Goal: Transaction & Acquisition: Download file/media

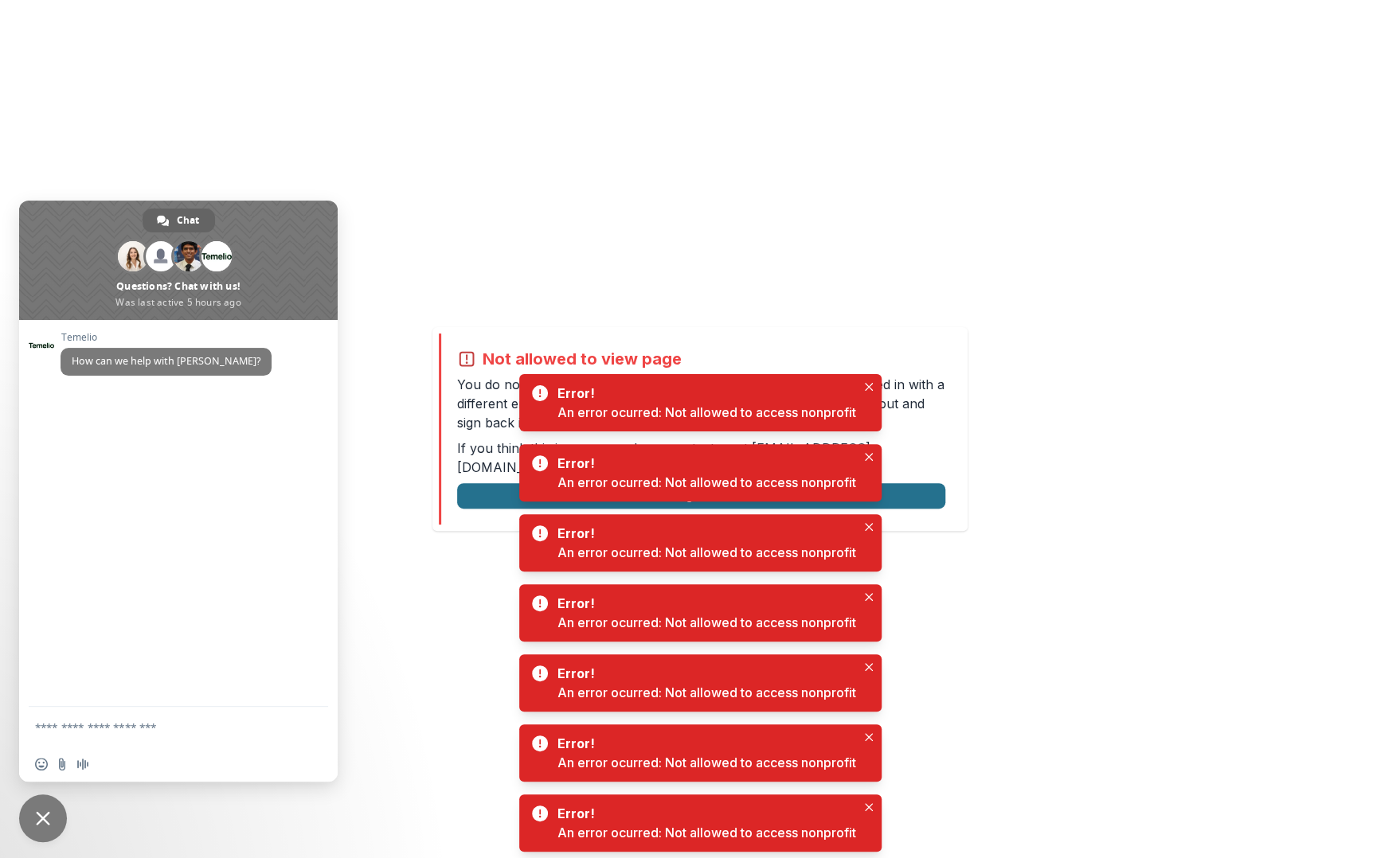
click at [503, 484] on button "Logout" at bounding box center [701, 495] width 488 height 25
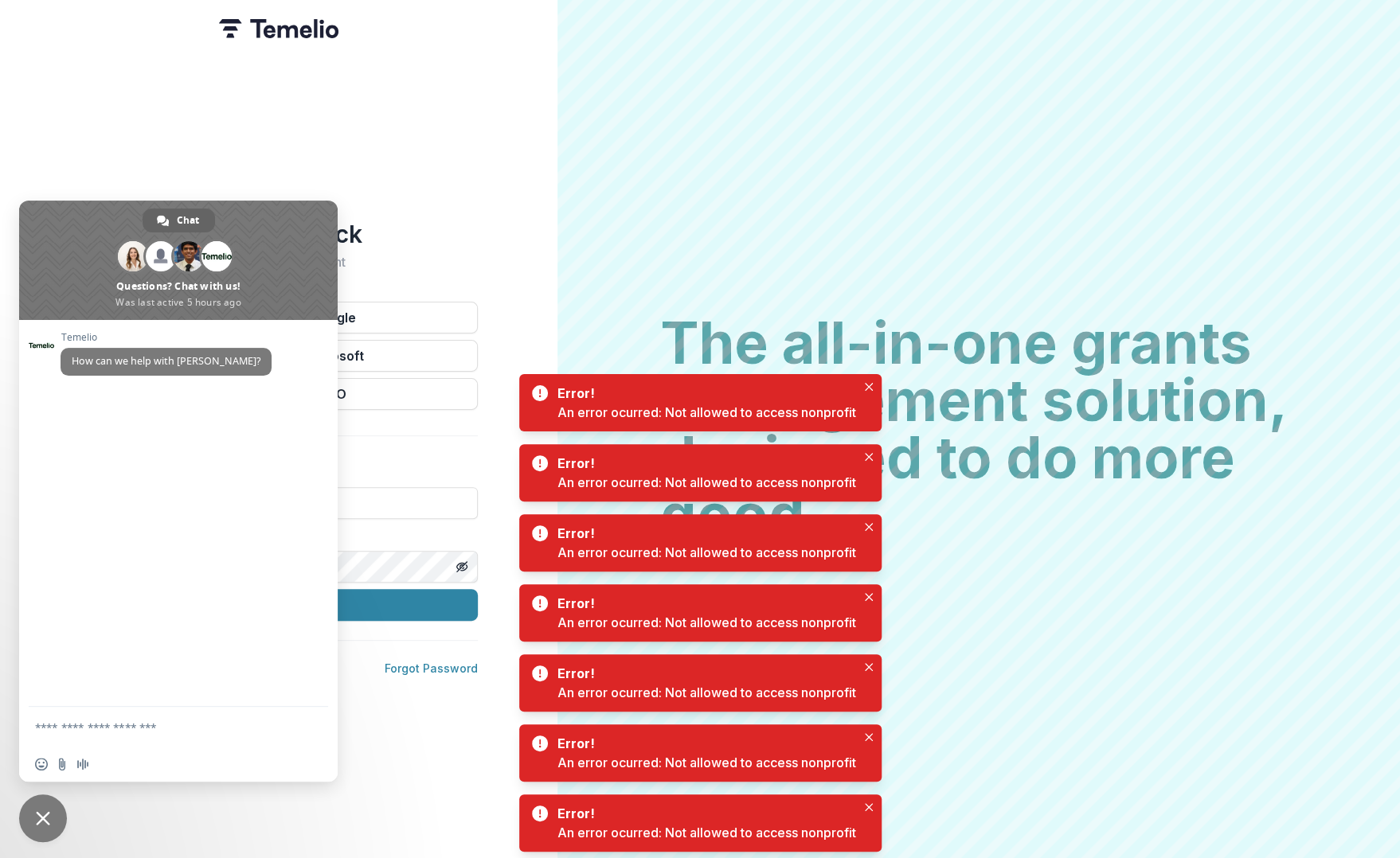
type input "**********"
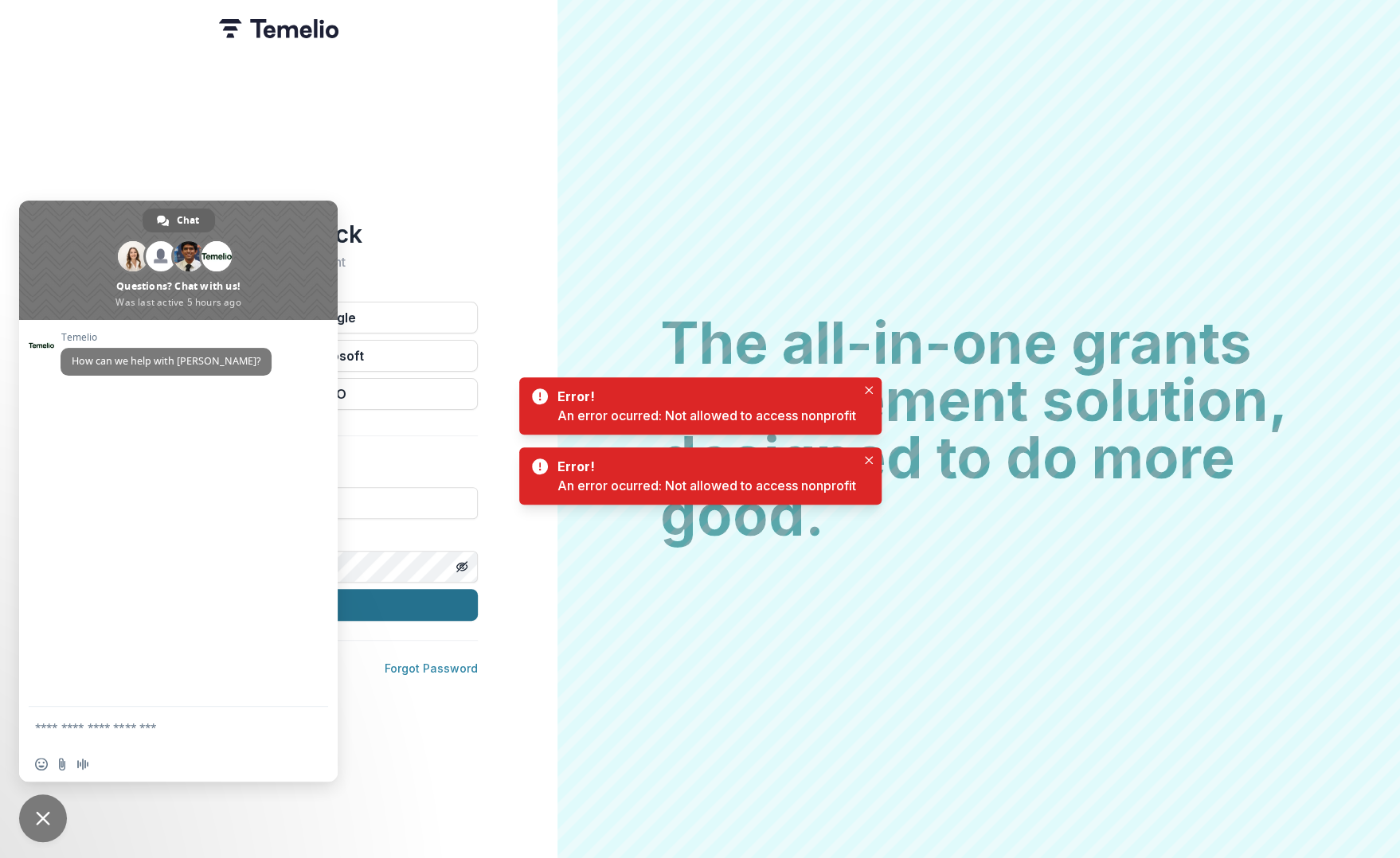
click at [385, 604] on button "Sign In" at bounding box center [278, 604] width 398 height 32
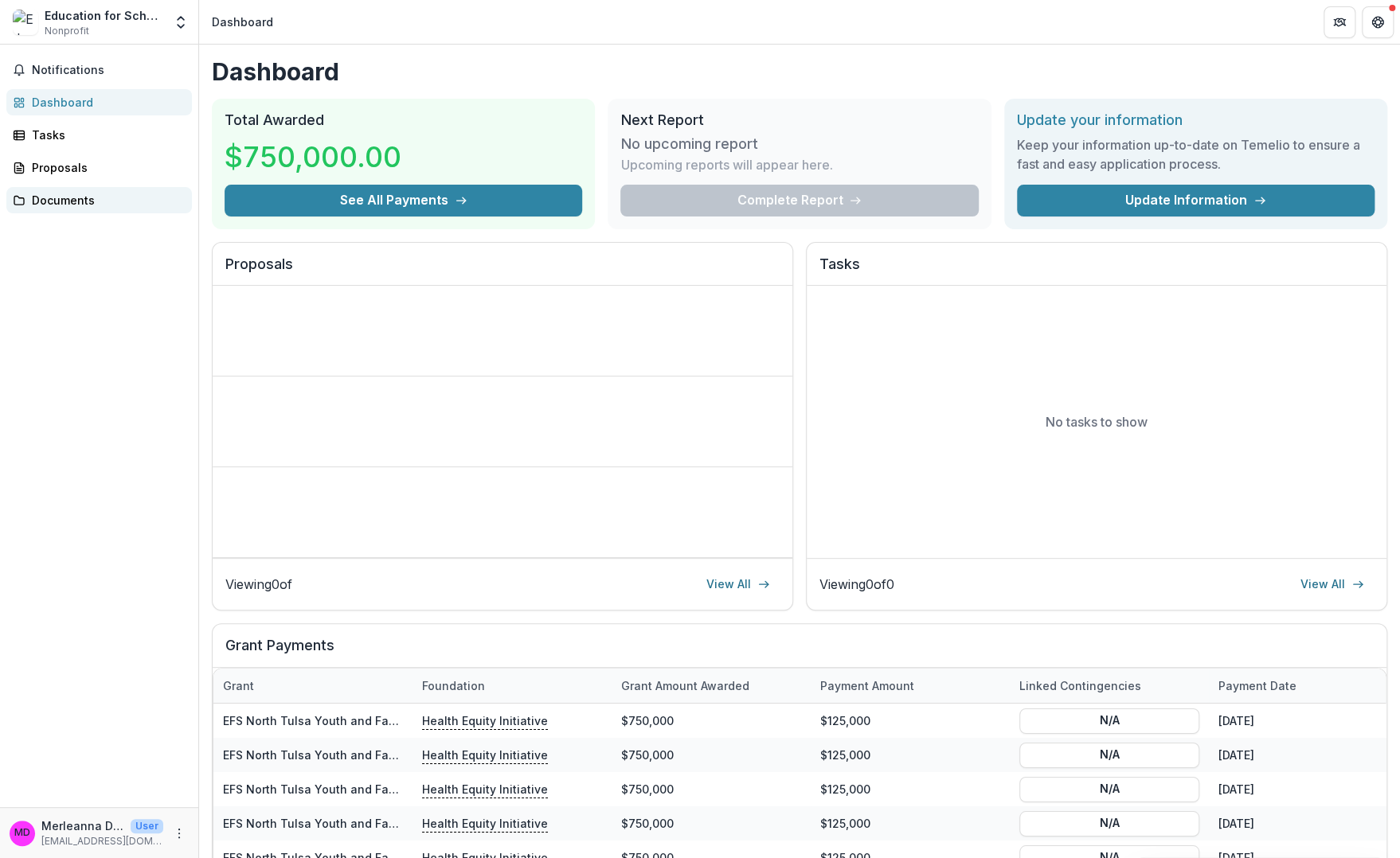
click at [58, 205] on div "Documents" at bounding box center [105, 200] width 148 height 17
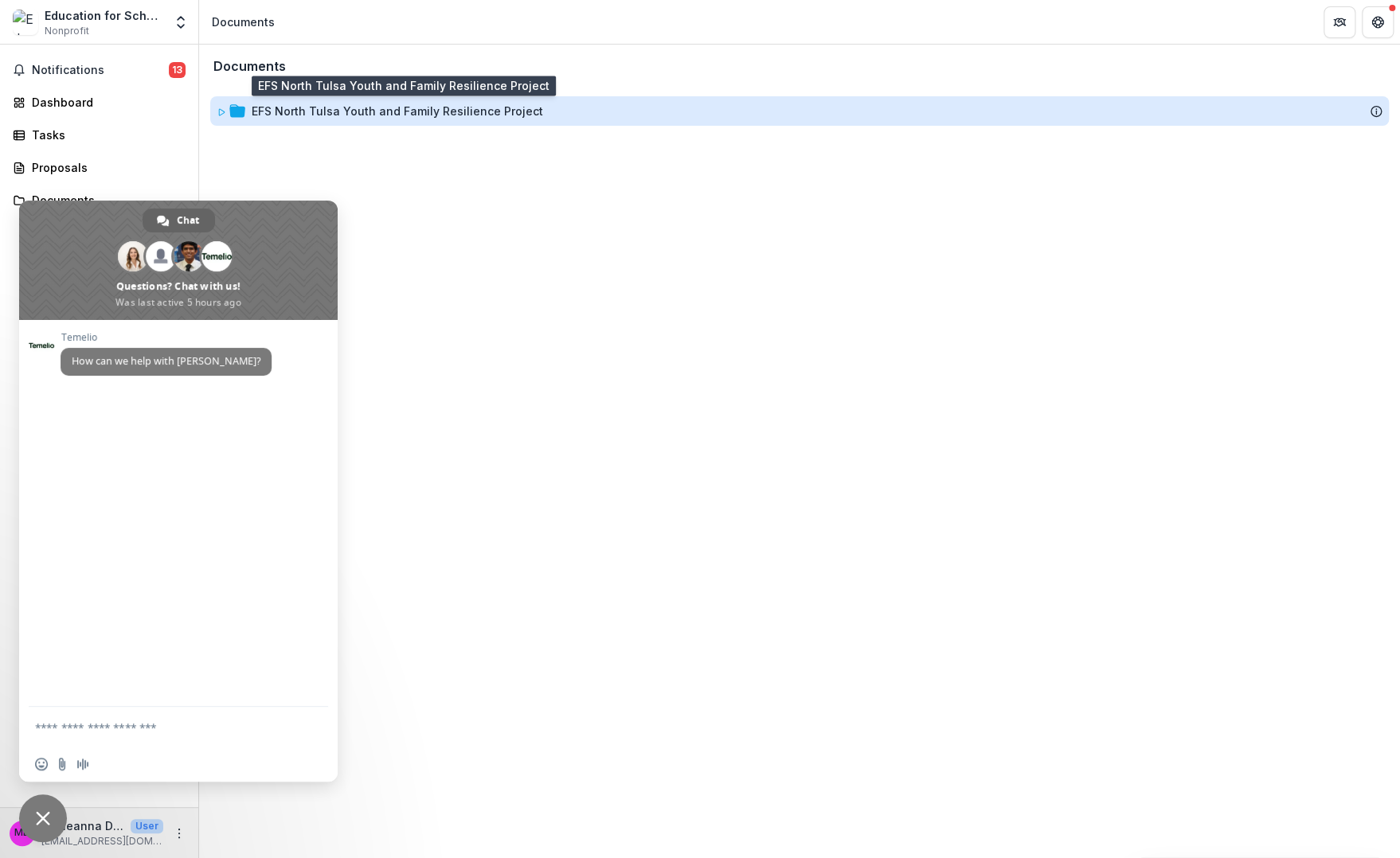
click at [477, 109] on div "EFS North Tulsa Youth and Family Resilience Project" at bounding box center [397, 111] width 292 height 17
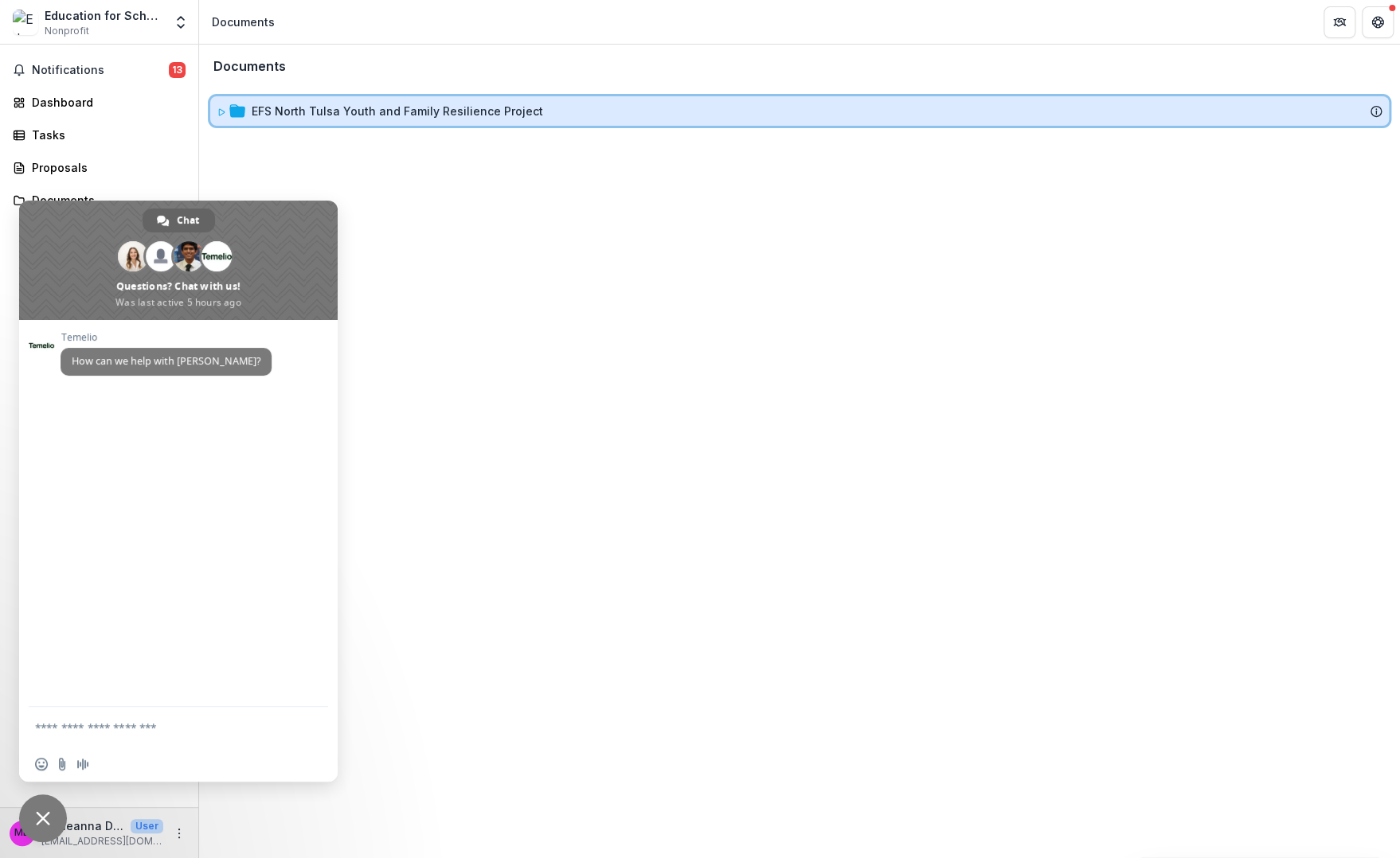
click at [216, 113] on icon at bounding box center [221, 113] width 10 height 10
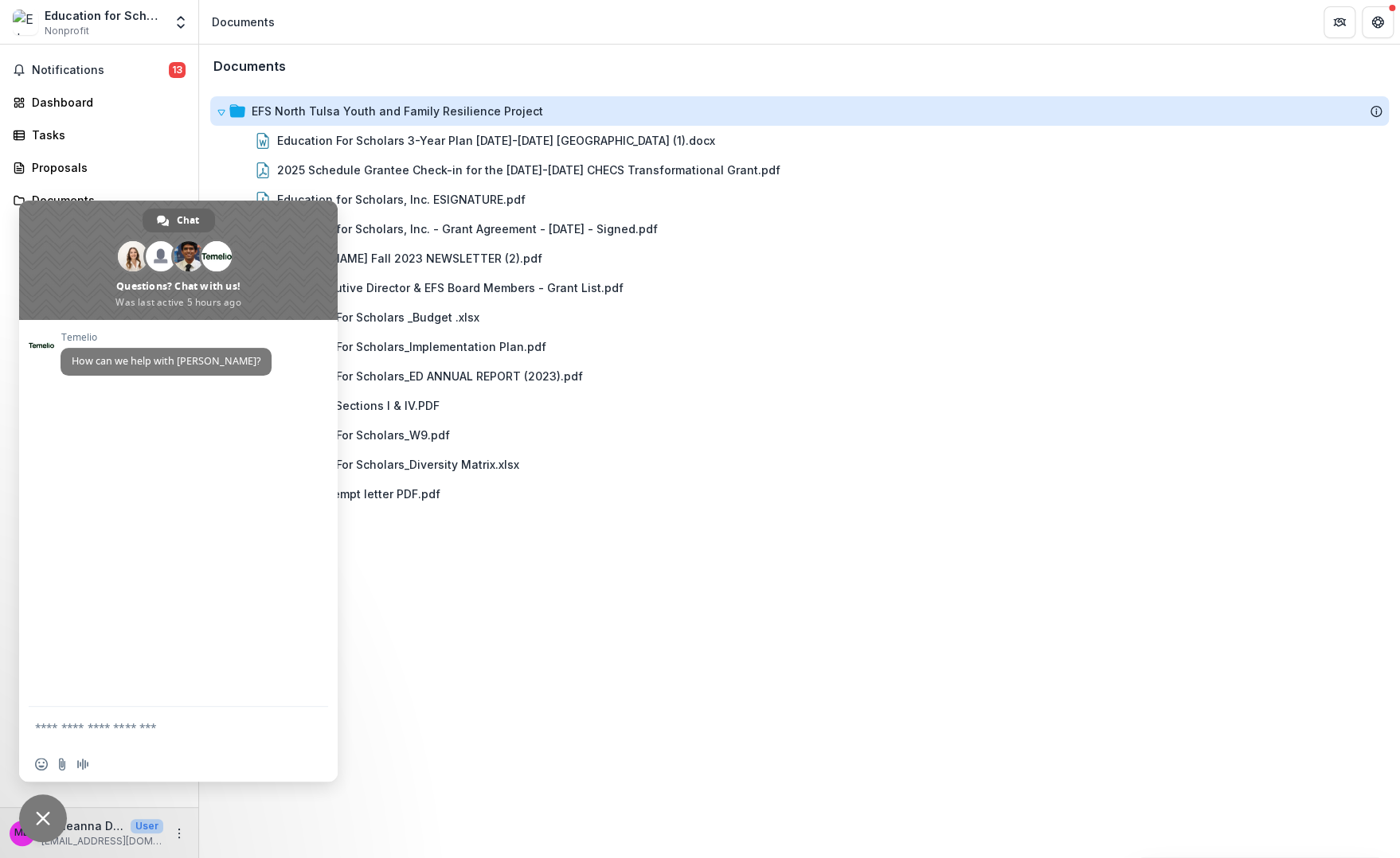
click at [474, 527] on div "Documents EFS North Tulsa Youth and Family Resilience Project Education For Sch…" at bounding box center [799, 451] width 1201 height 813
click at [32, 810] on span "Close chat" at bounding box center [43, 817] width 48 height 48
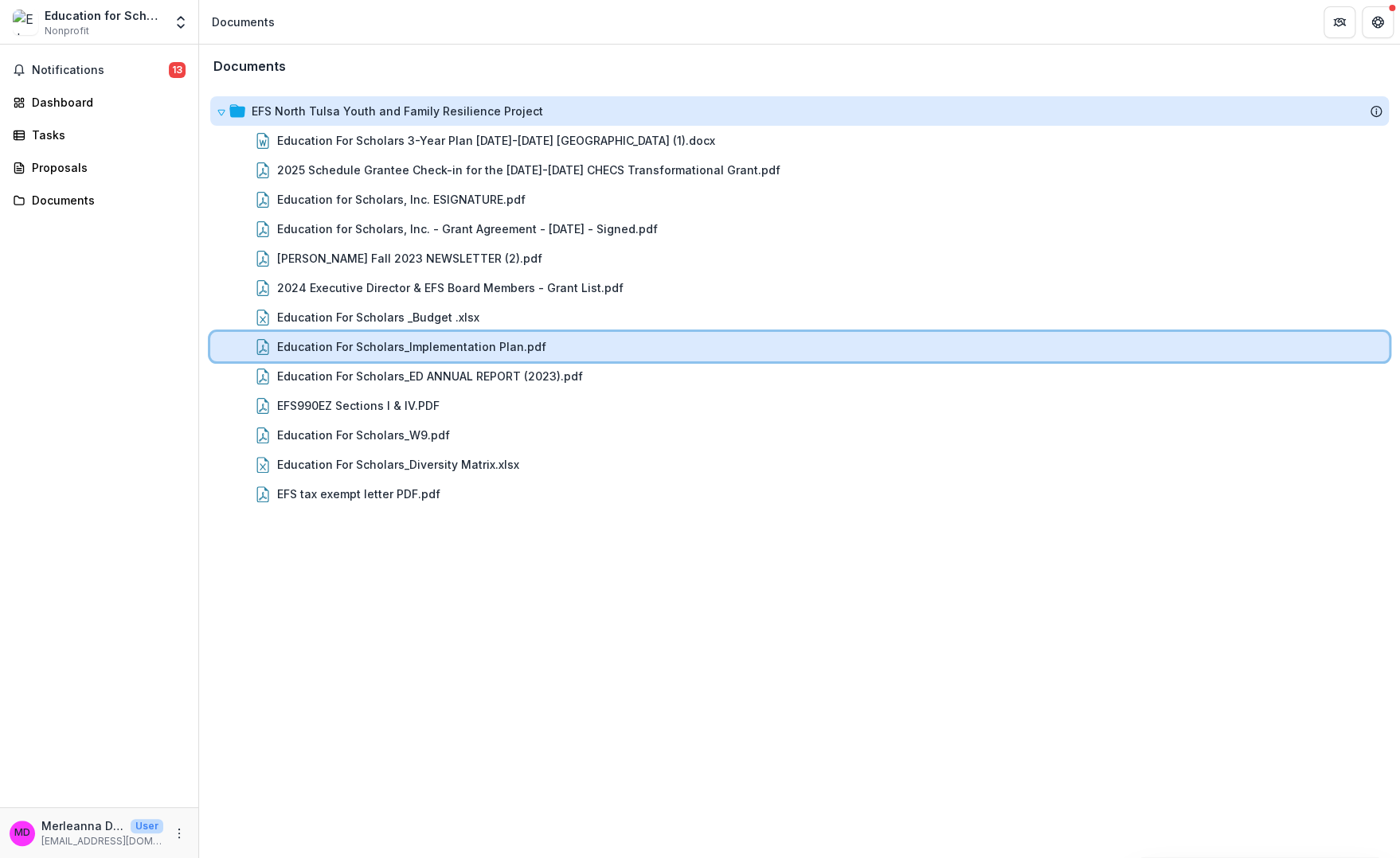
click at [560, 348] on div "Education For Scholars_Implementation Plan.pdf" at bounding box center [829, 346] width 1105 height 17
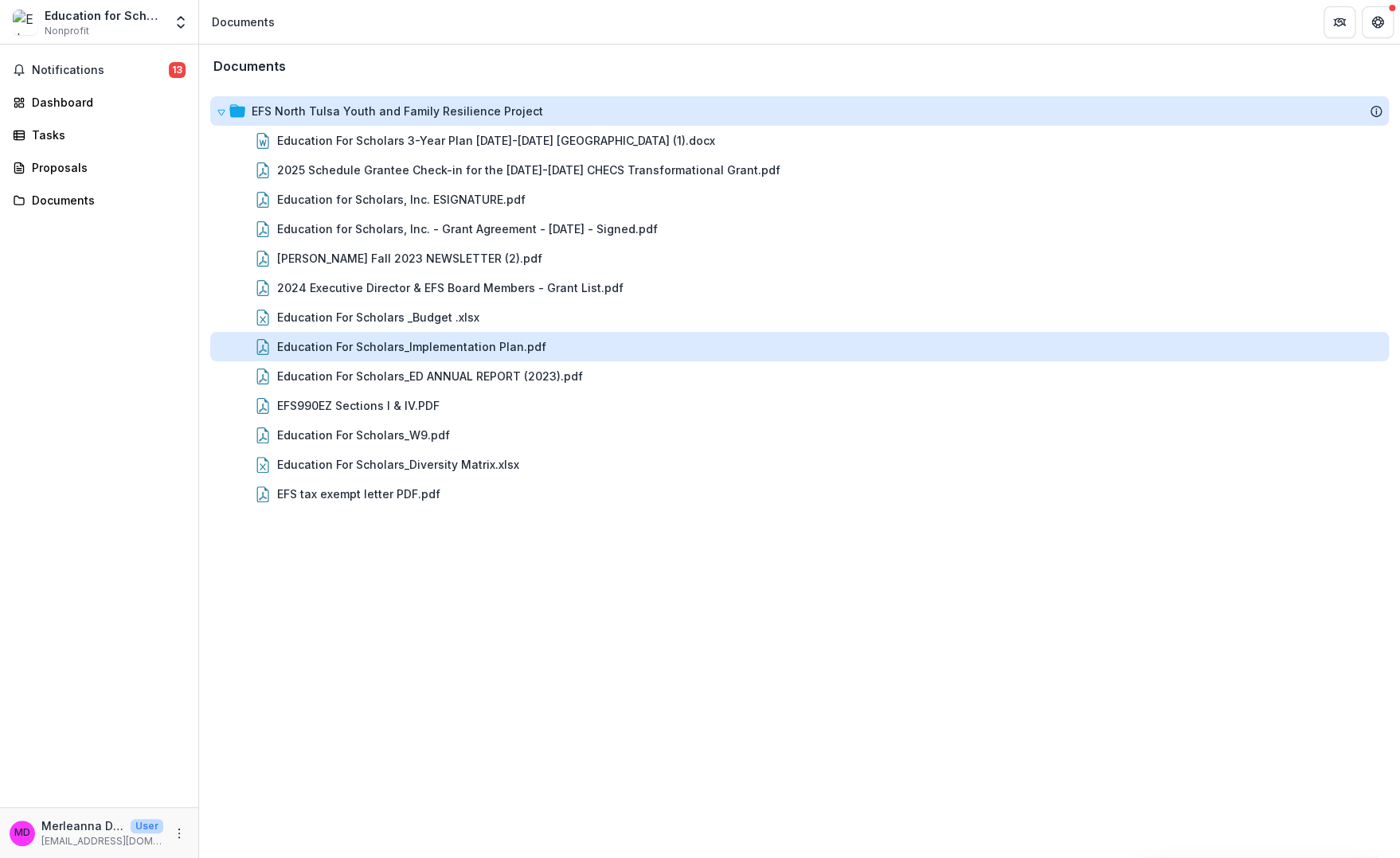
click at [560, 348] on div "Loading..." at bounding box center [700, 429] width 860 height 611
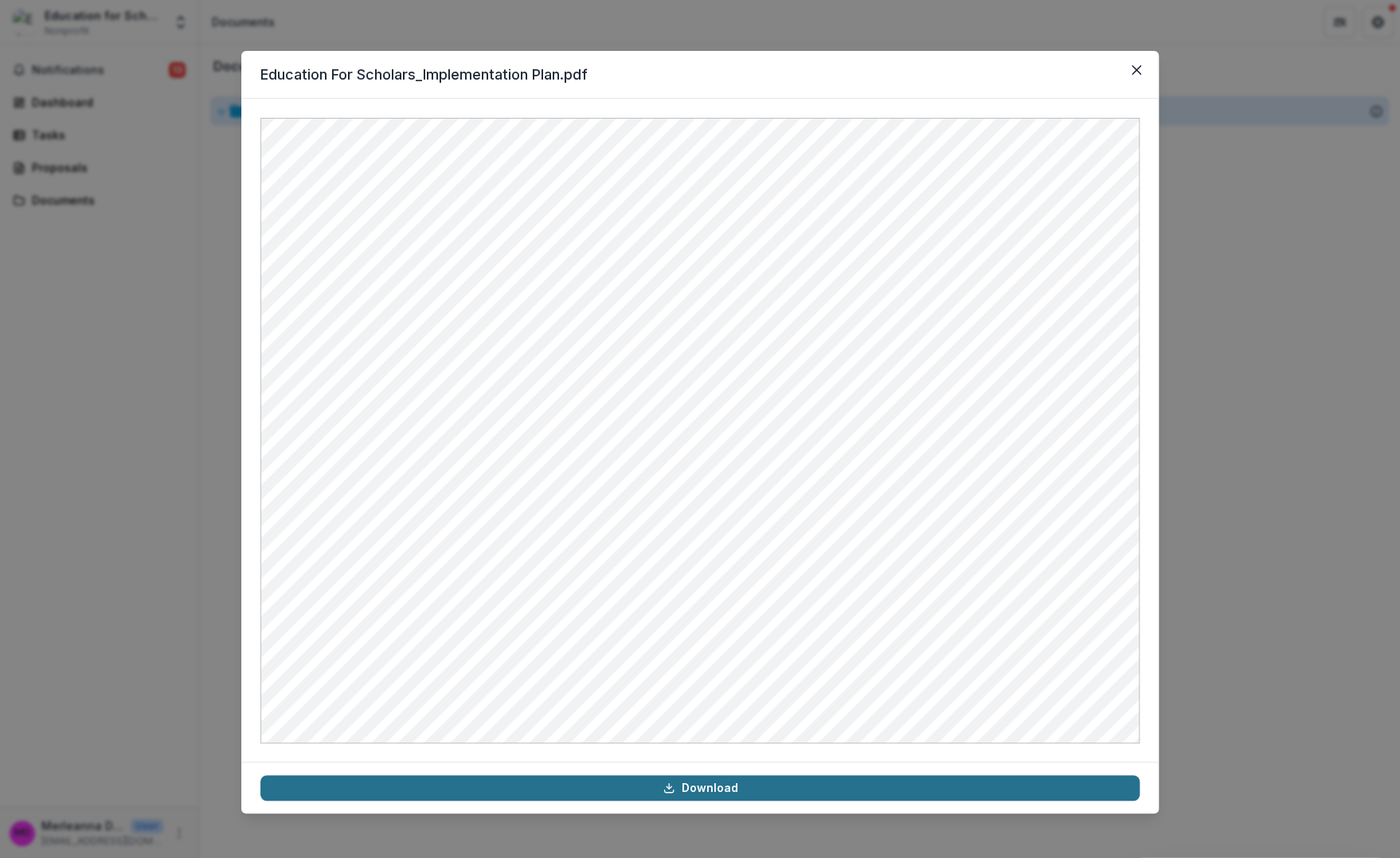
click at [689, 789] on link "Download" at bounding box center [700, 788] width 879 height 25
